Goal: Task Accomplishment & Management: Use online tool/utility

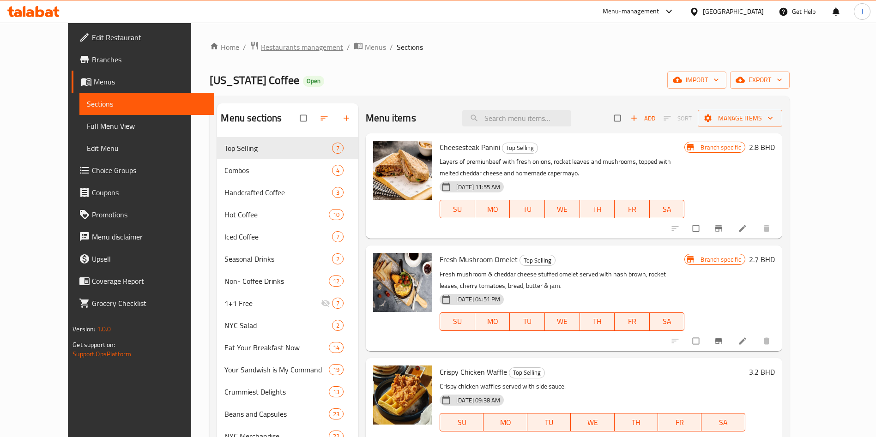
click at [261, 46] on span "Restaurants management" at bounding box center [302, 47] width 82 height 11
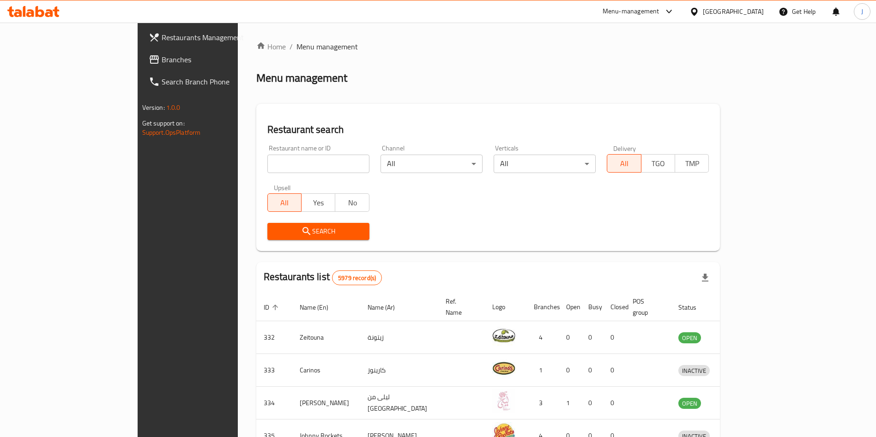
drag, startPoint x: 301, startPoint y: 155, endPoint x: 303, endPoint y: 160, distance: 5.2
click at [303, 158] on input "search" at bounding box center [318, 164] width 102 height 18
click button "Search" at bounding box center [318, 231] width 102 height 17
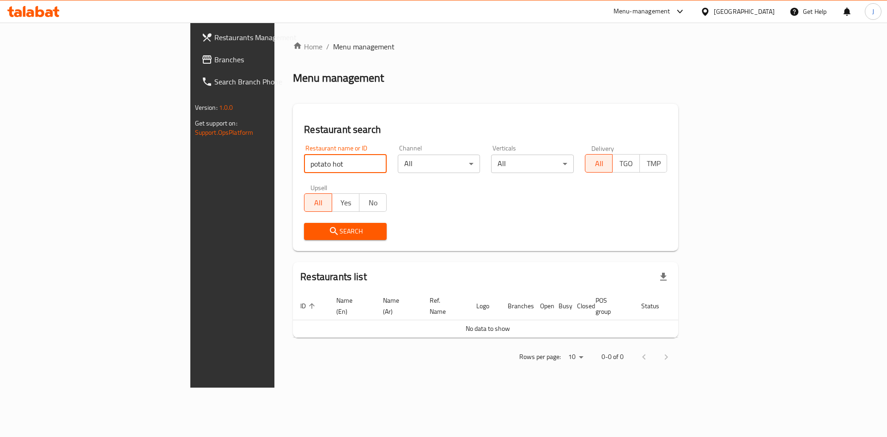
click at [304, 163] on input "potato hot" at bounding box center [345, 164] width 83 height 18
type input "ptato hot"
click button "Search" at bounding box center [345, 231] width 83 height 17
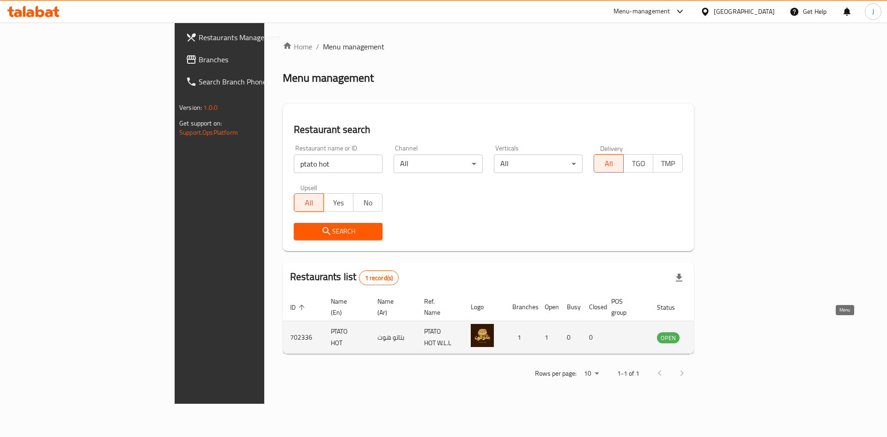
click at [716, 332] on icon "enhanced table" at bounding box center [710, 337] width 11 height 11
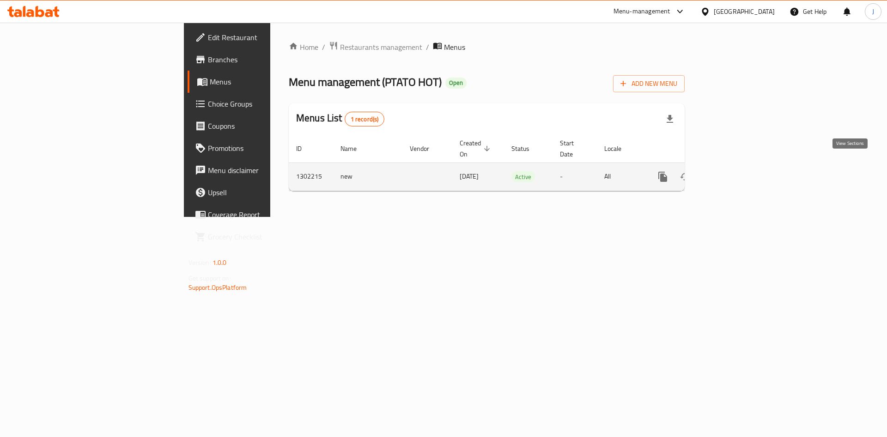
click at [733, 173] on icon "enhanced table" at bounding box center [729, 177] width 8 height 8
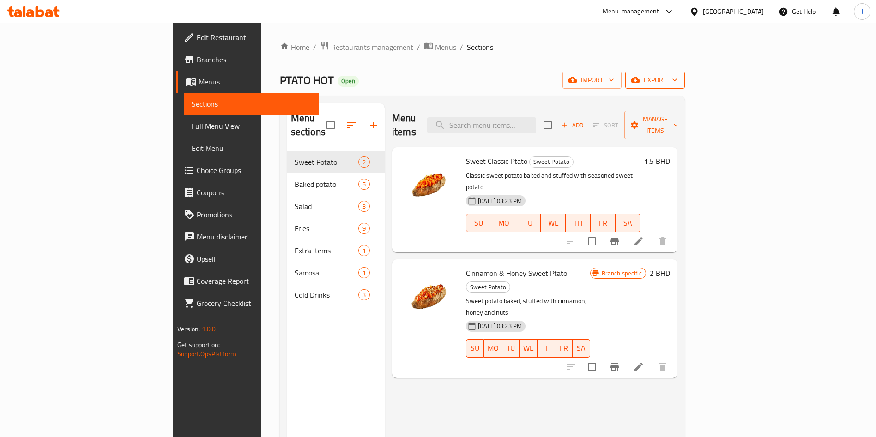
click at [679, 80] on icon "button" at bounding box center [674, 79] width 9 height 9
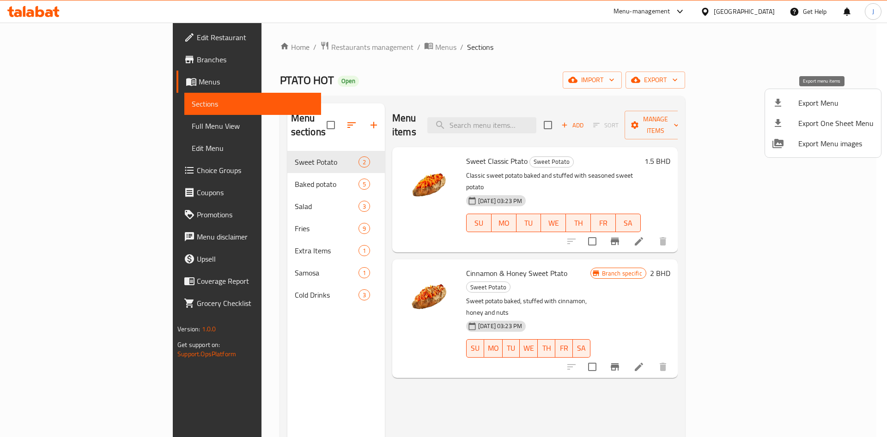
click at [834, 101] on span "Export Menu" at bounding box center [835, 102] width 75 height 11
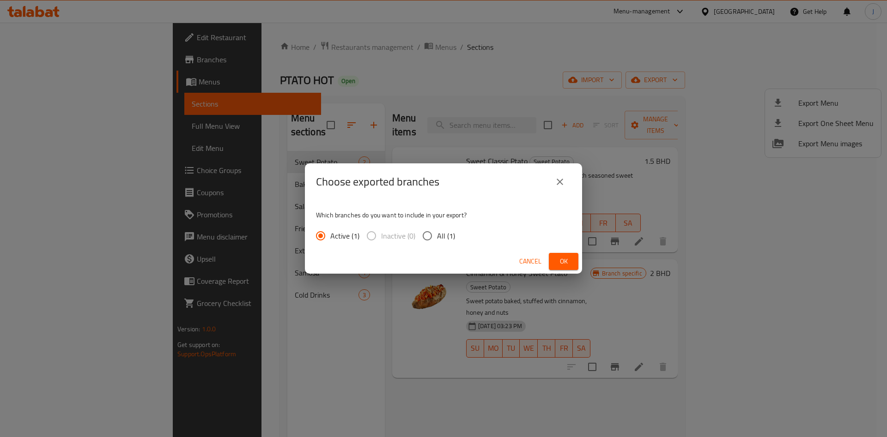
click at [568, 260] on span "Ok" at bounding box center [563, 262] width 15 height 12
